Goal: Transaction & Acquisition: Purchase product/service

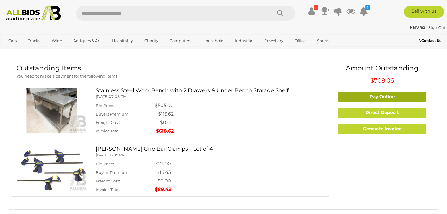
click at [376, 95] on link "Pay Online" at bounding box center [382, 97] width 88 height 10
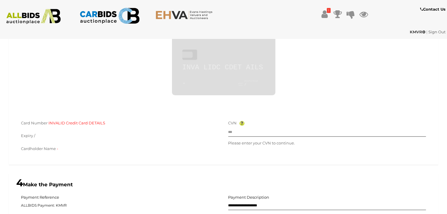
scroll to position [193, 0]
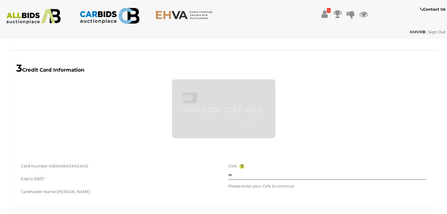
click at [47, 137] on div "e l o Visa Visa Electron Mastercard Maestro discover J C B ••• INVA LIDC CDET A…" at bounding box center [223, 108] width 429 height 59
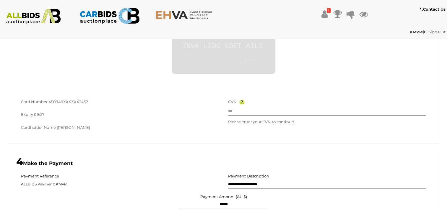
scroll to position [252, 0]
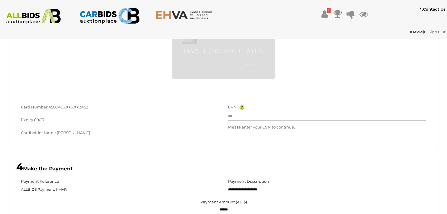
click at [248, 116] on input "text" at bounding box center [327, 116] width 198 height 9
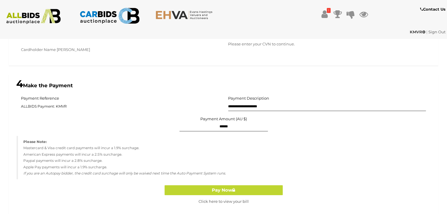
scroll to position [341, 0]
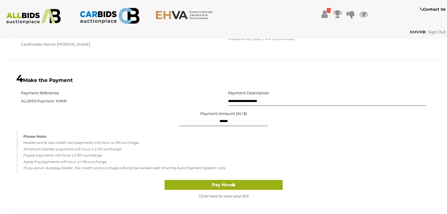
type input "***"
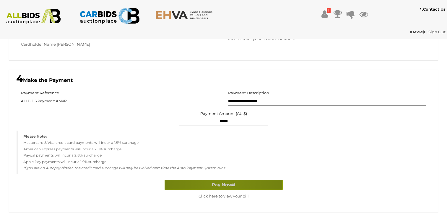
click at [220, 184] on button "Pay Now" at bounding box center [223, 185] width 118 height 10
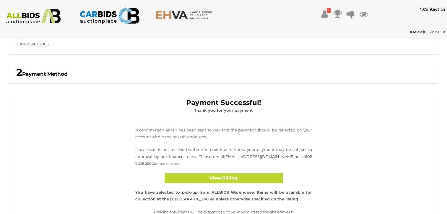
scroll to position [87, 0]
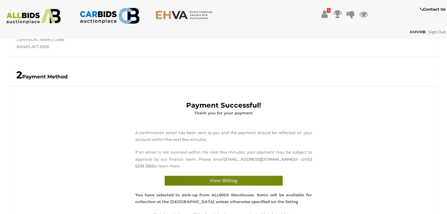
click at [240, 181] on button "View Billing" at bounding box center [223, 181] width 118 height 10
